Goal: Use online tool/utility: Utilize a website feature to perform a specific function

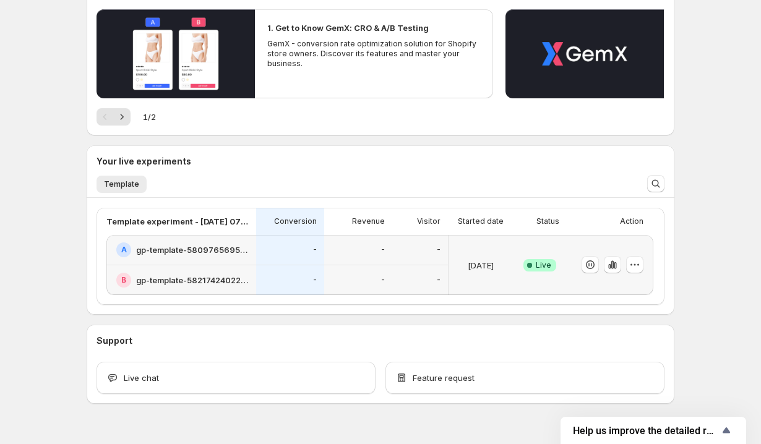
scroll to position [242, 0]
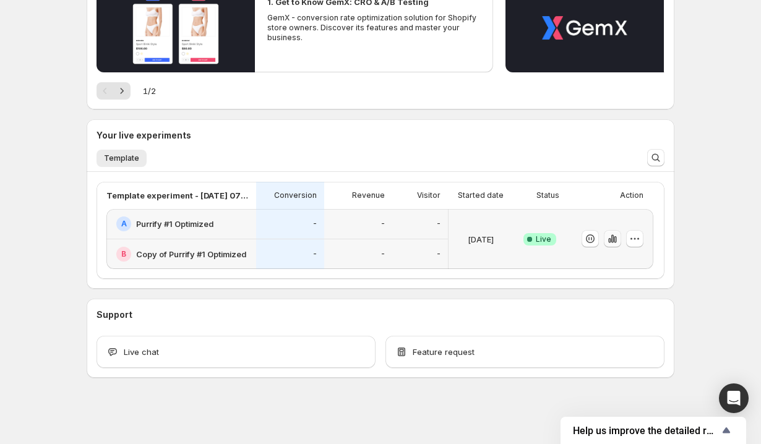
click at [611, 238] on icon "button" at bounding box center [612, 239] width 12 height 12
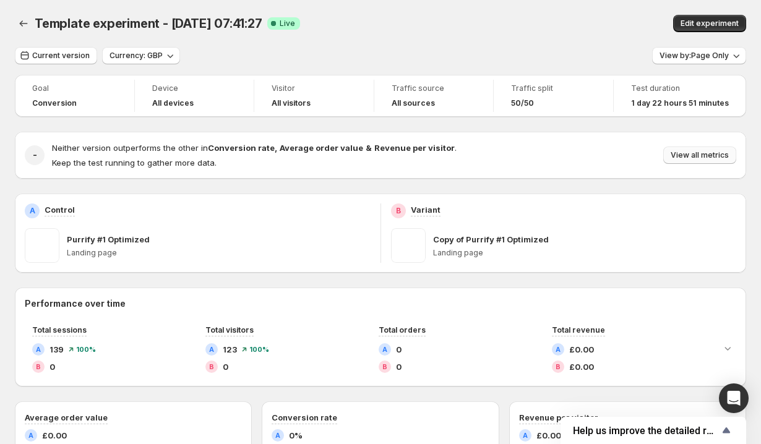
click at [691, 154] on span "View all metrics" at bounding box center [700, 155] width 58 height 10
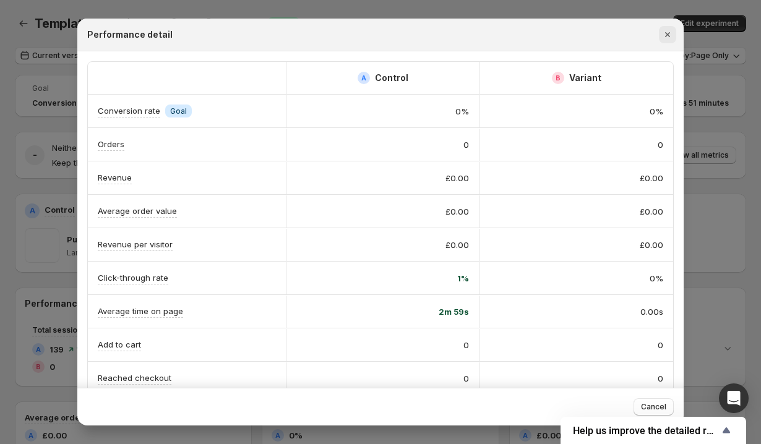
click at [669, 35] on icon "Close" at bounding box center [667, 34] width 12 height 12
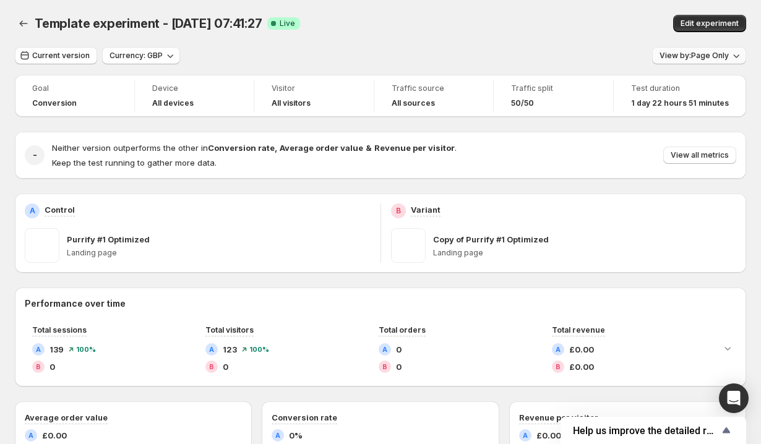
click at [703, 47] on button "View by: Page Only" at bounding box center [699, 55] width 94 height 17
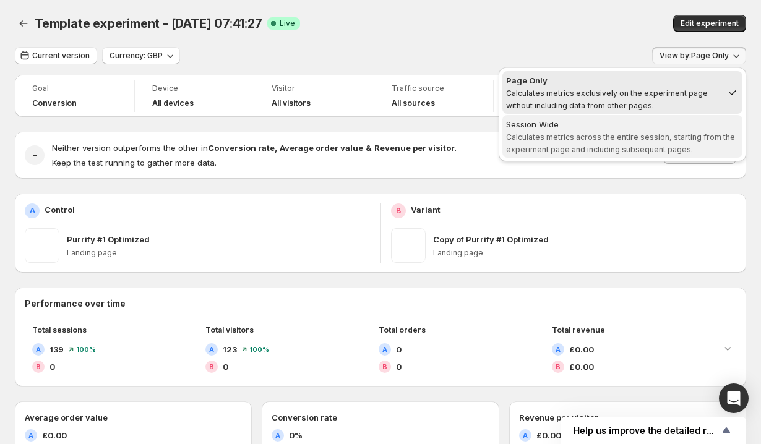
click at [629, 139] on span "Calculates metrics across the entire session, starting from the experiment page…" at bounding box center [620, 143] width 229 height 22
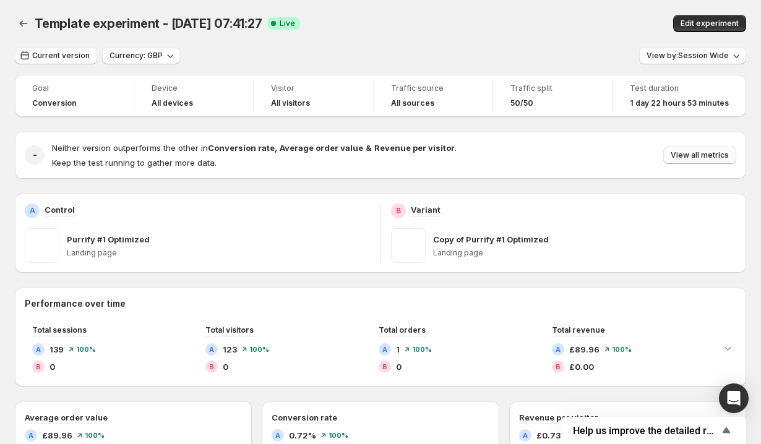
click at [697, 158] on span "View all metrics" at bounding box center [700, 155] width 58 height 10
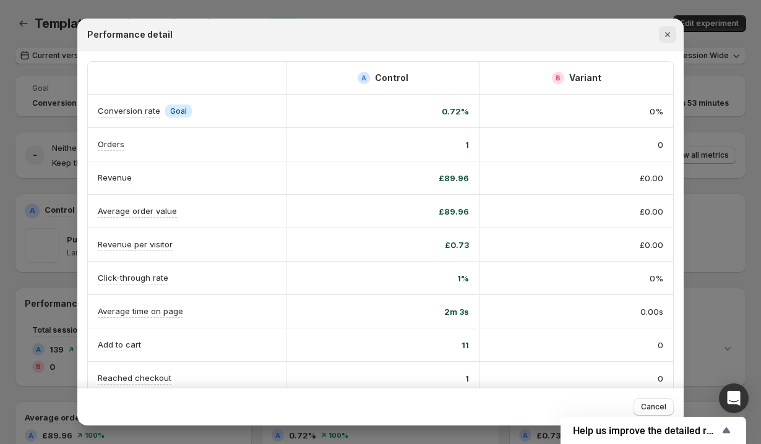
click at [673, 35] on icon "Close" at bounding box center [667, 34] width 12 height 12
